Goal: Complete application form

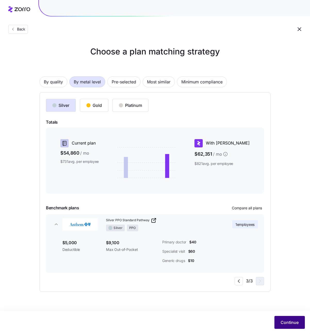
click at [293, 318] on button "Continue" at bounding box center [289, 322] width 30 height 13
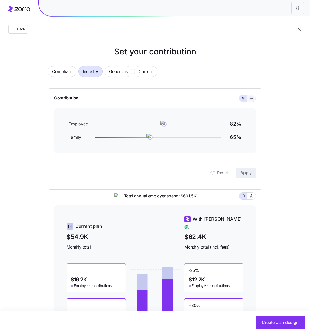
click at [252, 98] on icon "button" at bounding box center [252, 98] width 4 height 6
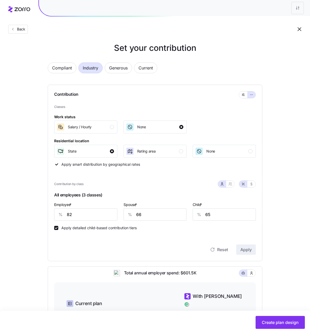
scroll to position [5, 0]
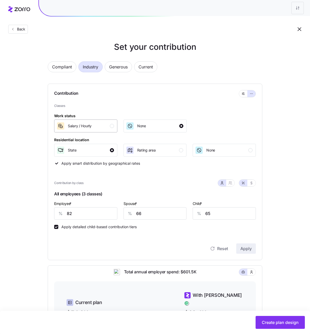
click at [95, 127] on div "Salary / Hourly" at bounding box center [85, 126] width 58 height 8
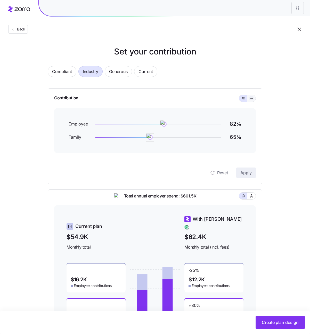
click at [252, 98] on icon "button" at bounding box center [252, 98] width 0 height 0
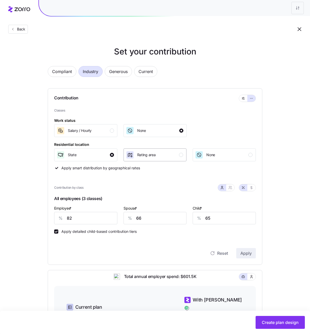
click at [161, 157] on div "Rating area" at bounding box center [155, 155] width 58 height 8
click at [103, 133] on div "Salary / Hourly" at bounding box center [85, 130] width 58 height 8
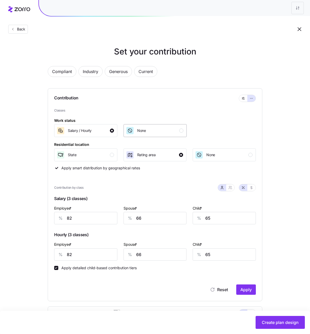
click at [157, 133] on div "None" at bounding box center [155, 130] width 58 height 8
